Goal: Share content

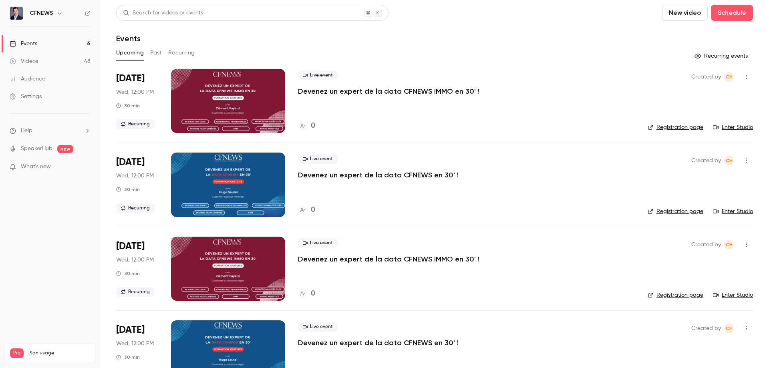
click at [154, 53] on button "Past" at bounding box center [156, 52] width 12 height 13
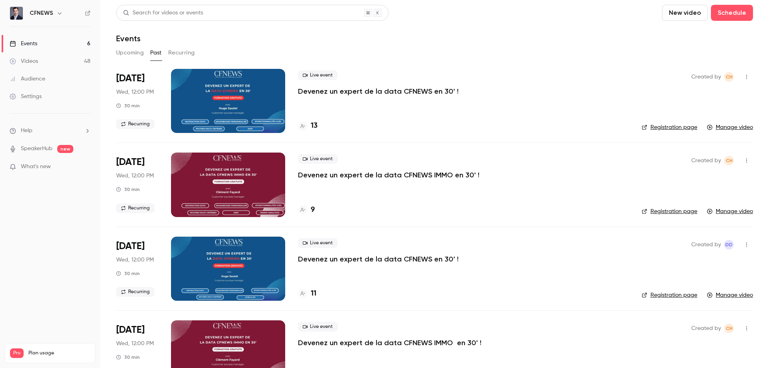
click at [175, 50] on button "Recurring" at bounding box center [181, 52] width 27 height 13
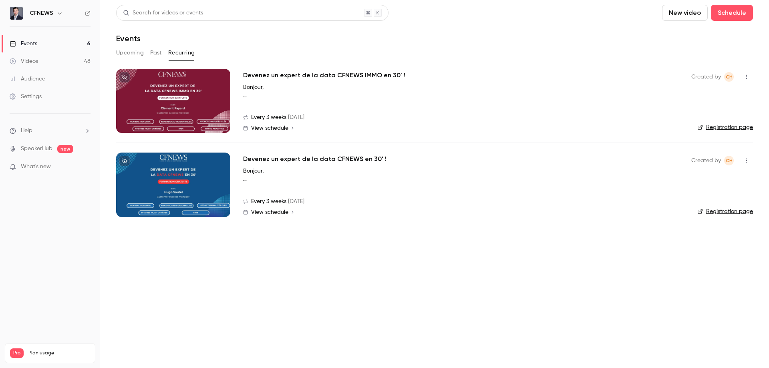
click at [266, 160] on h2 "Devenez un expert de la data CFNEWS en 30' !" at bounding box center [314, 159] width 143 height 10
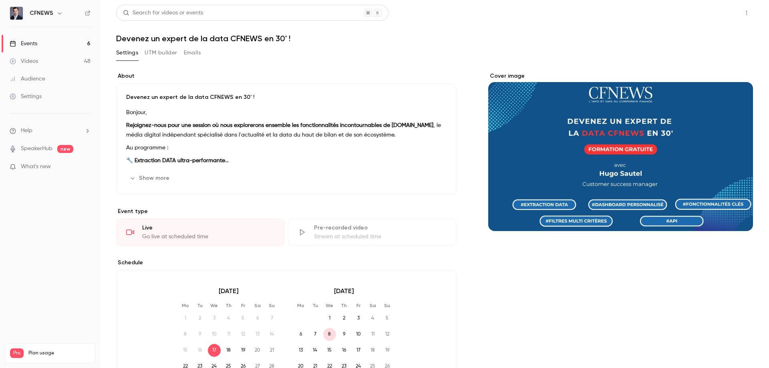
click at [713, 14] on button "Share" at bounding box center [718, 13] width 32 height 16
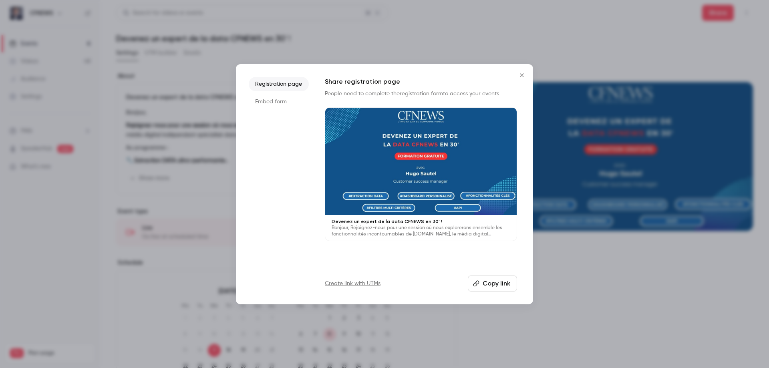
drag, startPoint x: 504, startPoint y: 286, endPoint x: 499, endPoint y: 284, distance: 5.4
click at [503, 286] on button "Copy link" at bounding box center [492, 283] width 49 height 16
